Goal: Find specific page/section: Find specific page/section

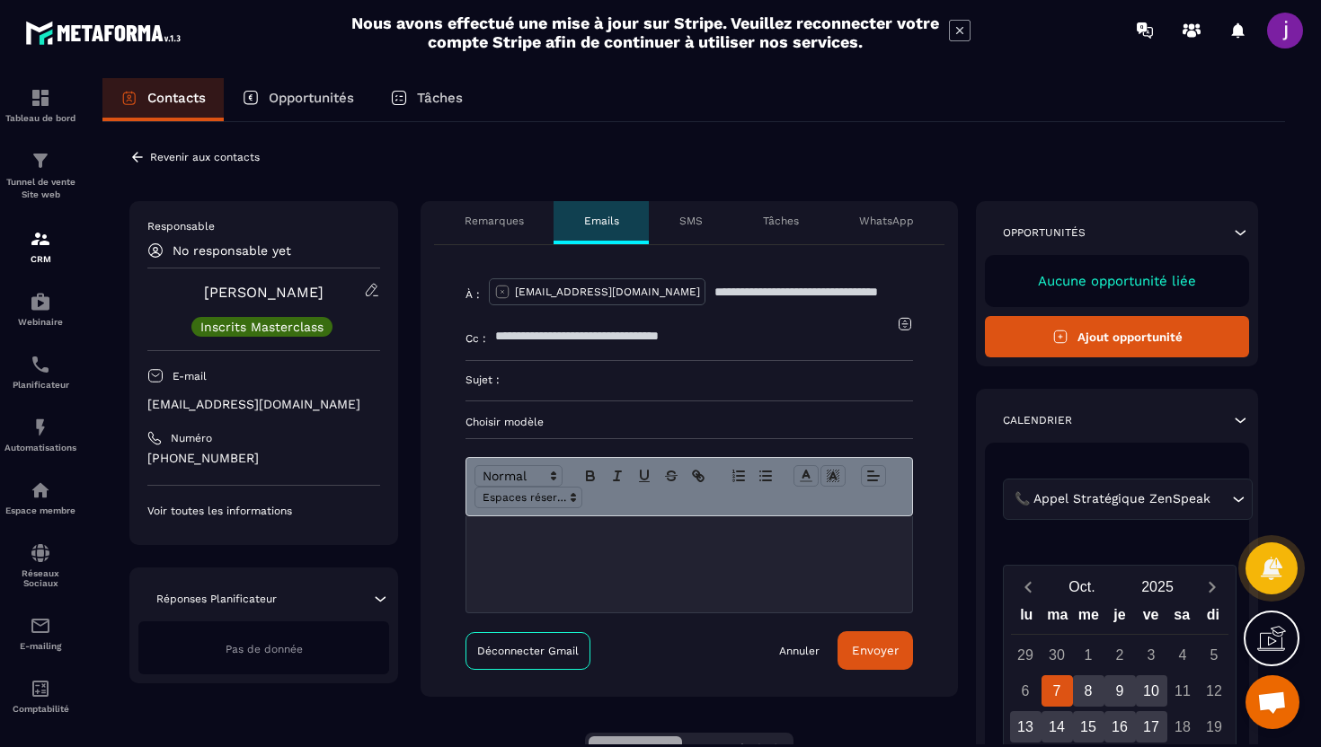
click at [134, 158] on icon at bounding box center [137, 157] width 11 height 10
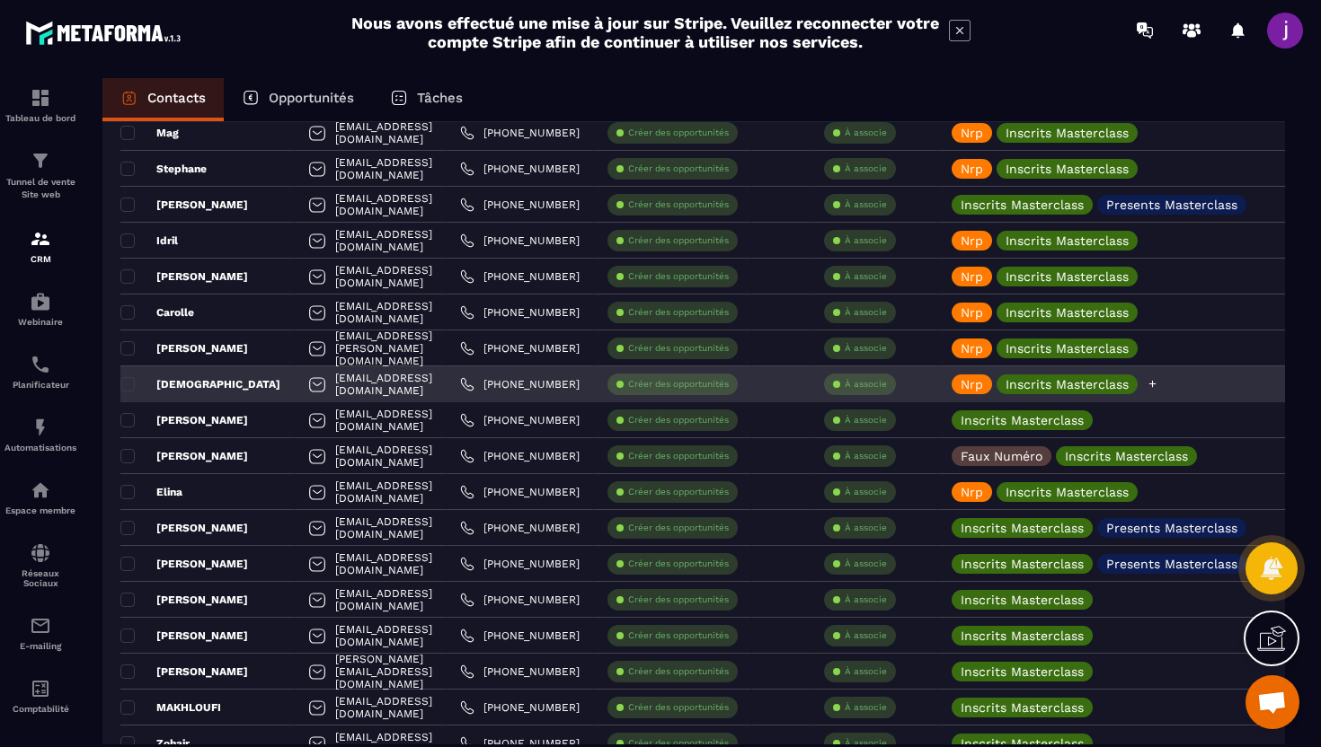
scroll to position [854, 0]
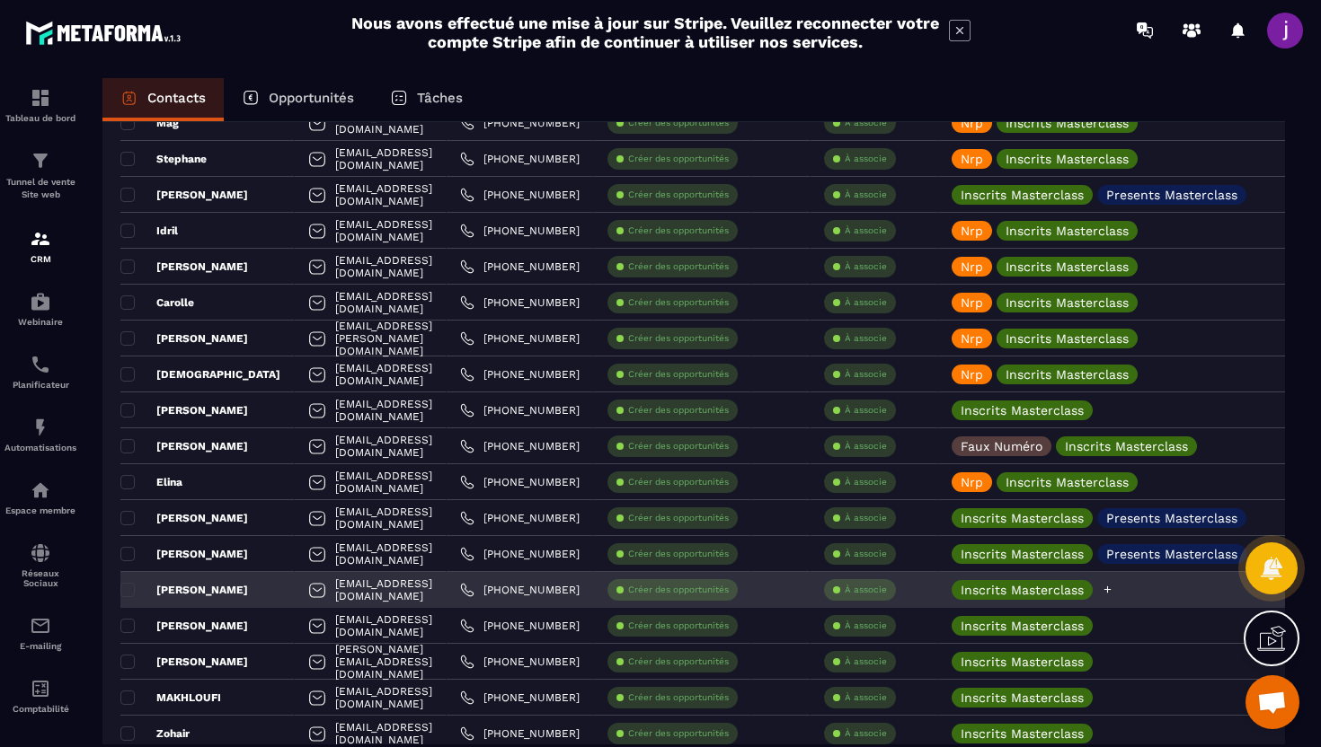
click at [1160, 588] on div "Inscrits Masterclass" at bounding box center [1133, 590] width 391 height 36
click at [1113, 590] on icon at bounding box center [1107, 590] width 12 height 12
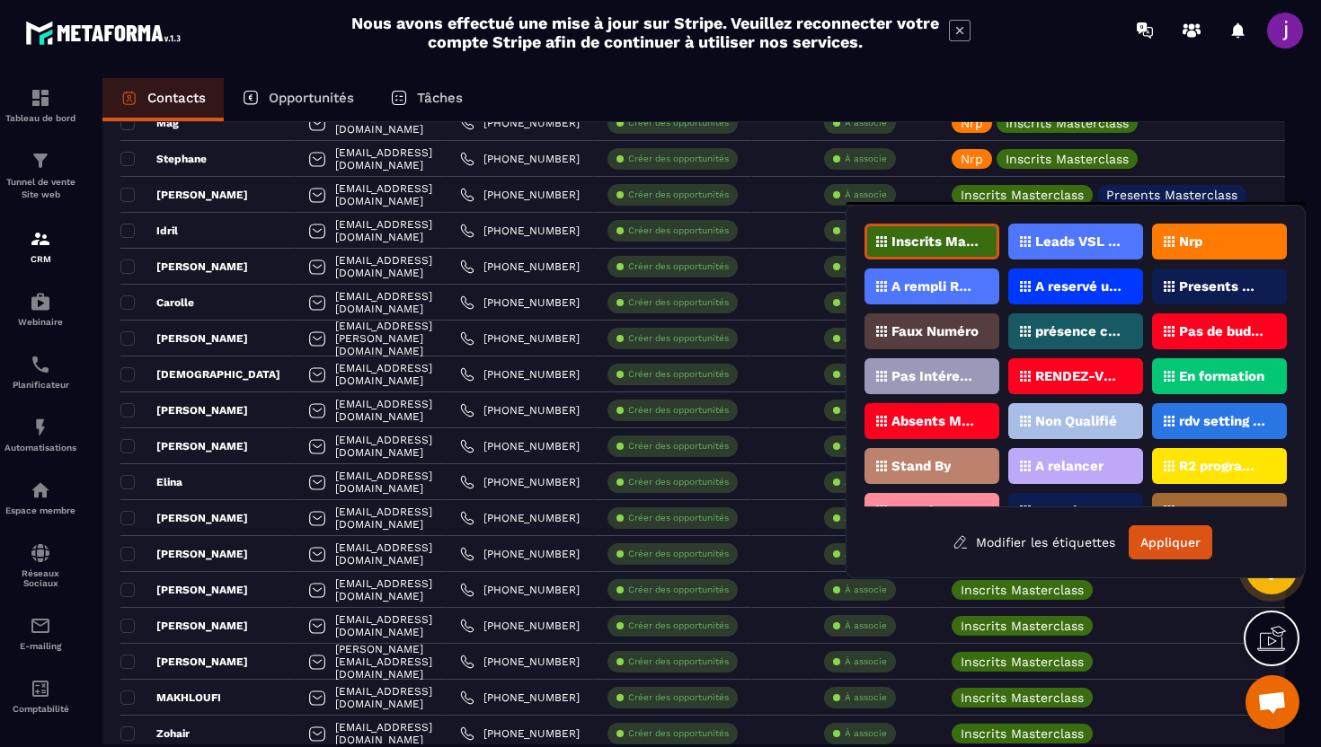
click at [1218, 238] on div "Nrp" at bounding box center [1219, 242] width 135 height 36
click at [1158, 534] on button "Appliquer" at bounding box center [1170, 543] width 84 height 34
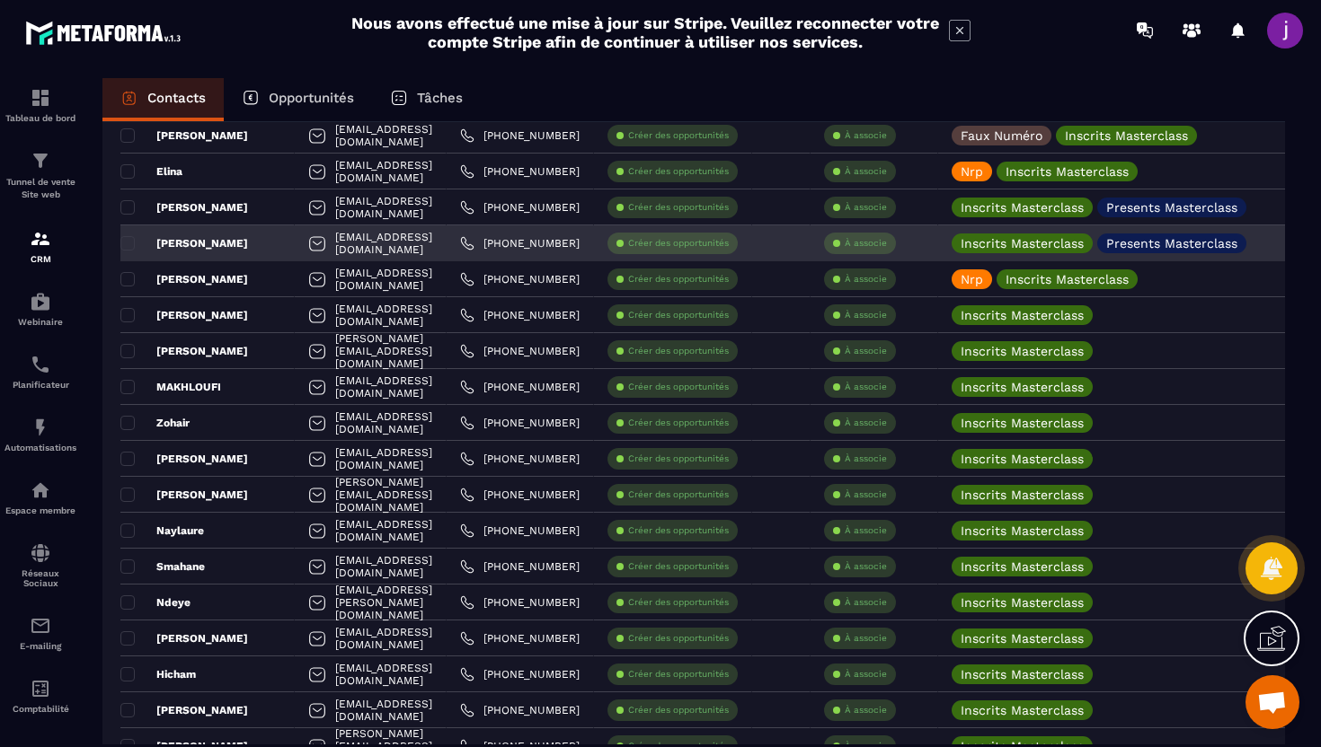
scroll to position [1164, 0]
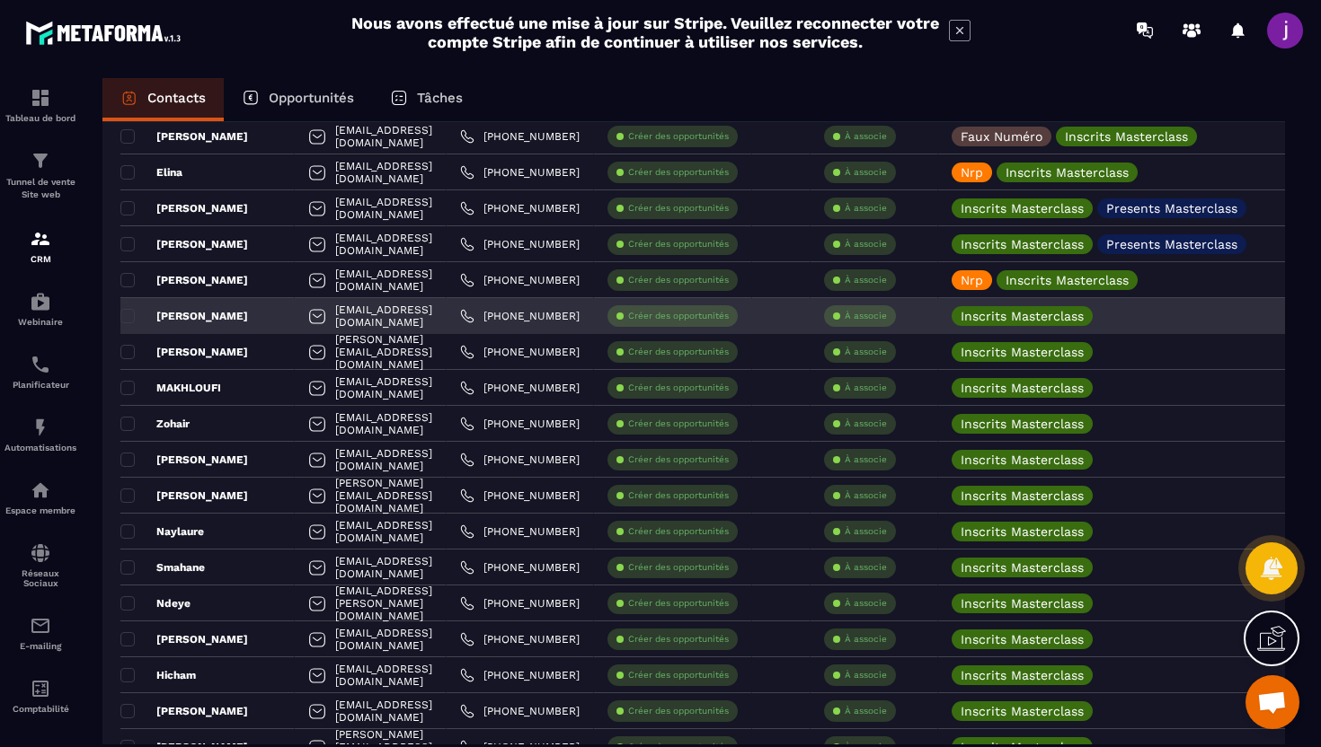
click at [245, 309] on div "[PERSON_NAME]" at bounding box center [207, 316] width 174 height 36
